Goal: Find specific page/section

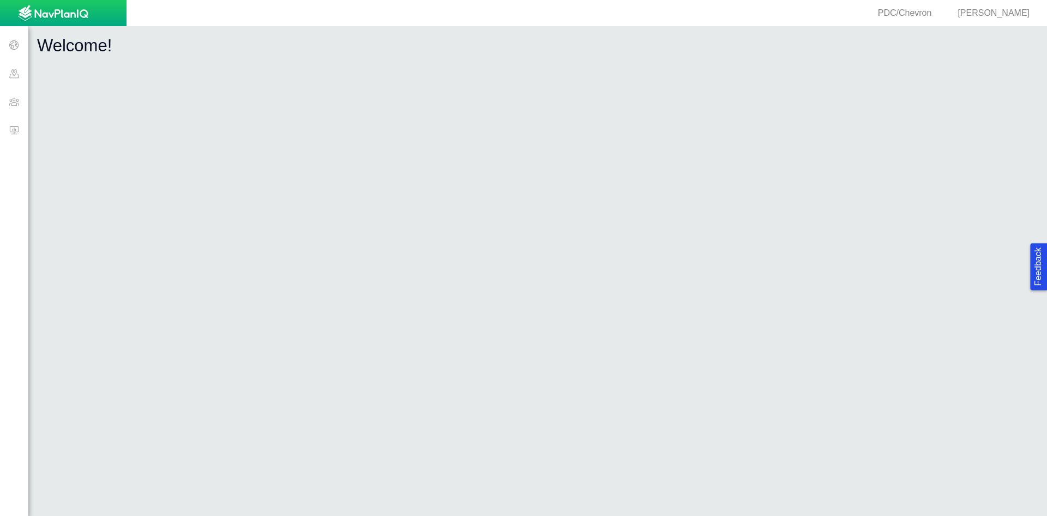
click at [6, 100] on span at bounding box center [14, 101] width 28 height 28
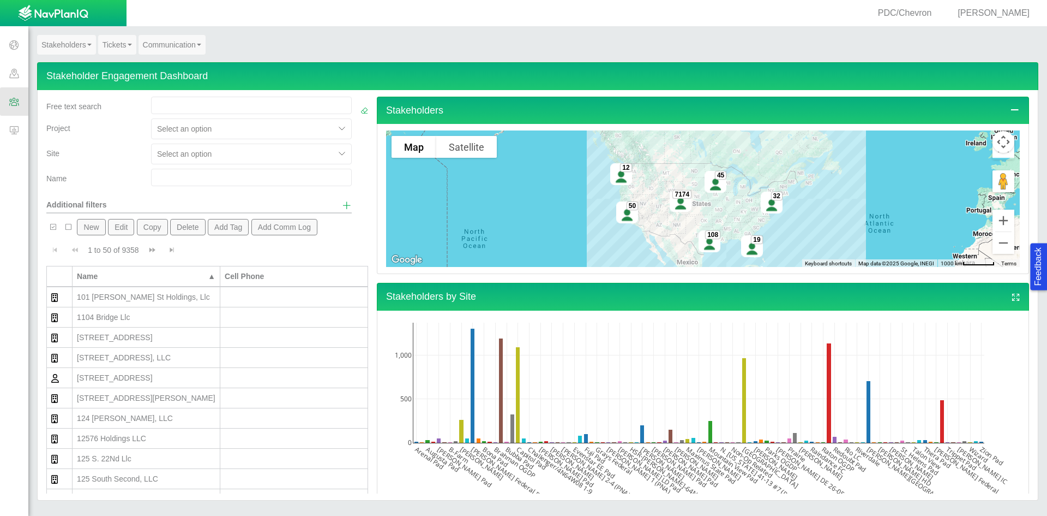
click at [282, 25] on div "PDC/Chevron [PERSON_NAME]" at bounding box center [519, 13] width 1039 height 26
click at [249, 154] on div at bounding box center [243, 153] width 172 height 13
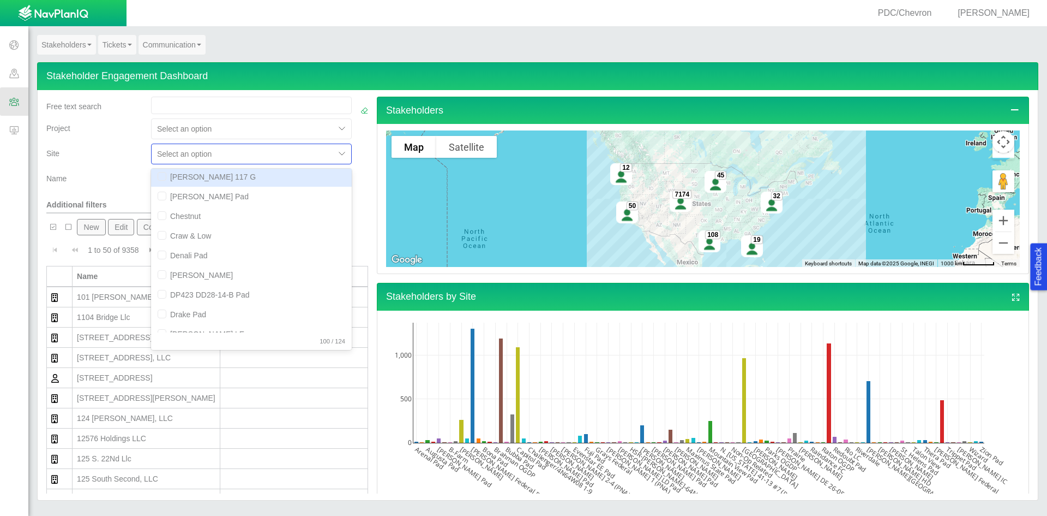
scroll to position [491, 0]
click at [133, 139] on div "Project" at bounding box center [94, 130] width 105 height 25
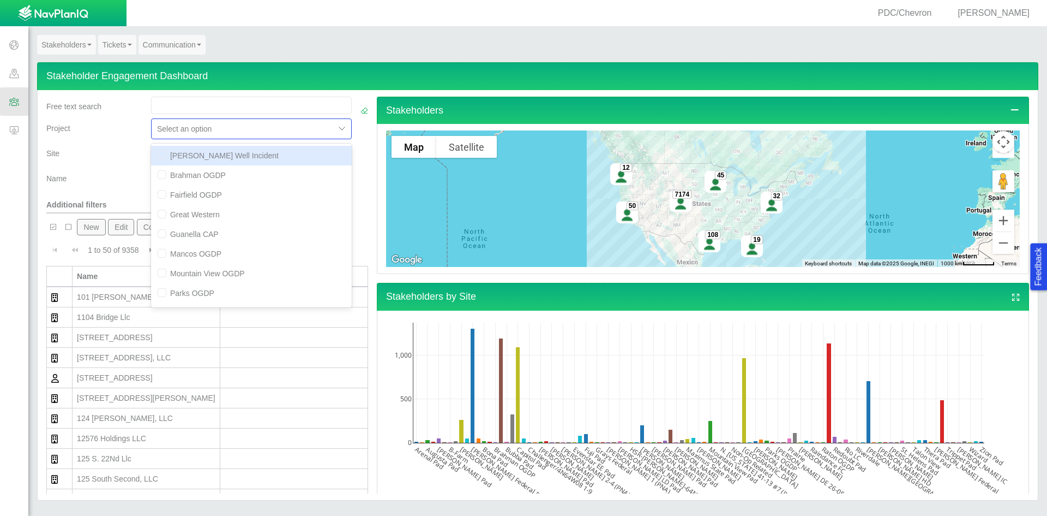
click at [178, 130] on div at bounding box center [243, 128] width 172 height 13
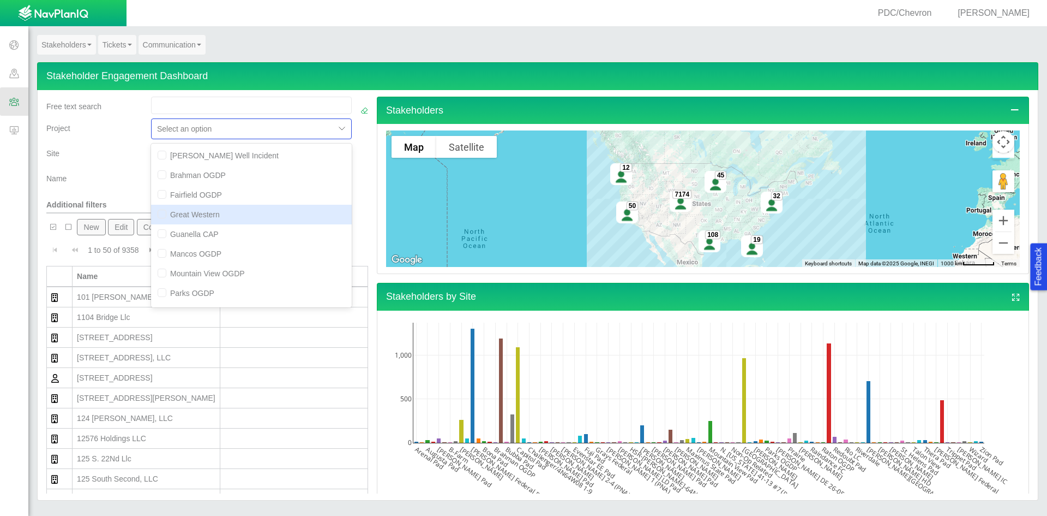
scroll to position [76, 0]
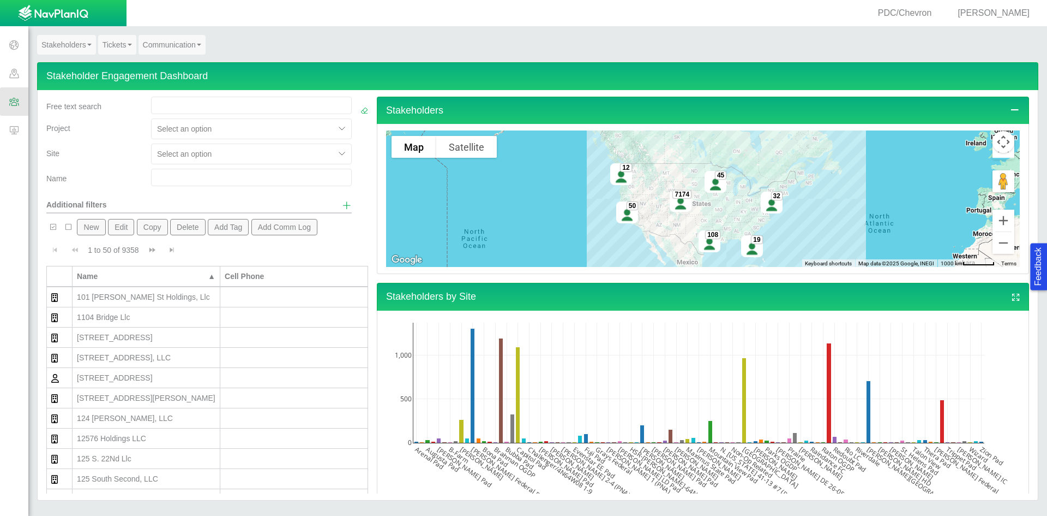
click at [127, 143] on div "Site" at bounding box center [94, 150] width 96 height 15
click at [223, 181] on input "text" at bounding box center [251, 177] width 201 height 17
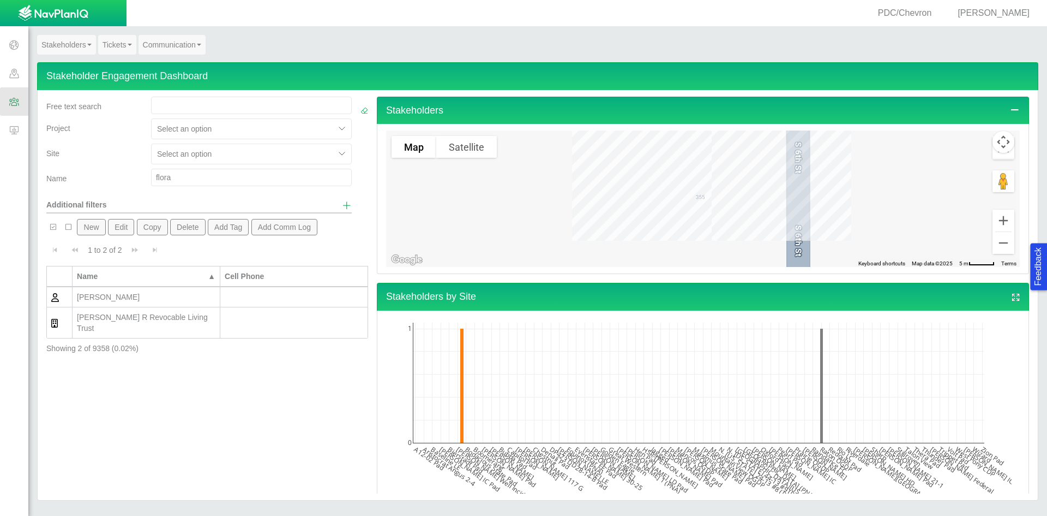
drag, startPoint x: 223, startPoint y: 181, endPoint x: 151, endPoint y: 174, distance: 72.3
click at [151, 174] on input "flora" at bounding box center [251, 177] width 201 height 17
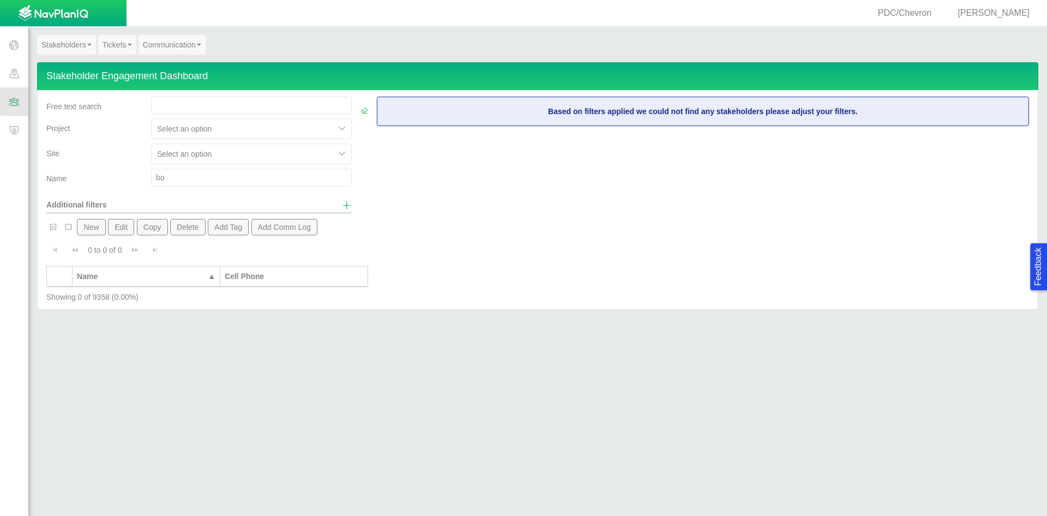
type input "b"
type input "d"
